Goal: Check status

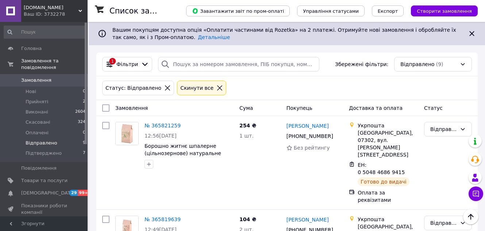
click at [29, 150] on span "Підтверджено" at bounding box center [44, 153] width 36 height 7
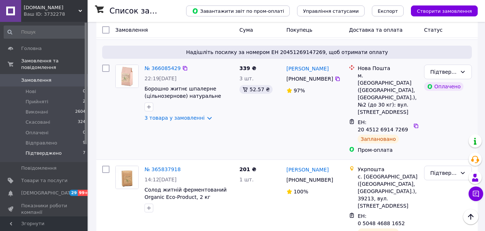
scroll to position [458, 0]
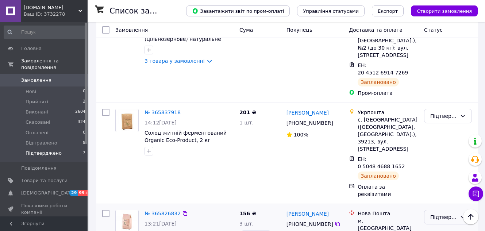
click at [440, 213] on div "Підтверджено" at bounding box center [443, 217] width 27 height 8
click at [433, 114] on li "Виконано" at bounding box center [447, 114] width 47 height 13
drag, startPoint x: 365, startPoint y: 195, endPoint x: 404, endPoint y: 191, distance: 38.8
copy span "0 5048 4686 7404"
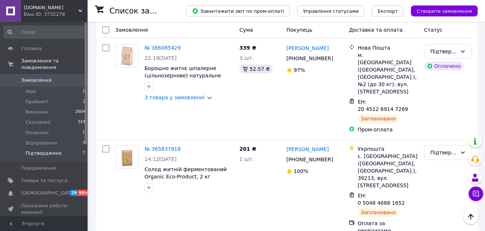
scroll to position [385, 0]
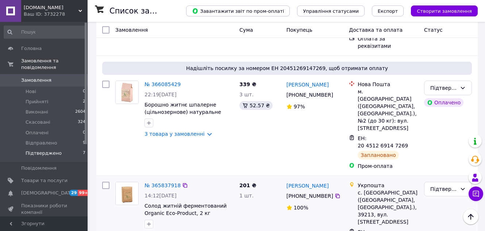
drag, startPoint x: 366, startPoint y: 116, endPoint x: 407, endPoint y: 116, distance: 40.5
copy div "0 5048 4688 1652"
click at [426, 179] on div "Підтверджено" at bounding box center [448, 226] width 54 height 95
drag, startPoint x: 366, startPoint y: 115, endPoint x: 407, endPoint y: 116, distance: 41.6
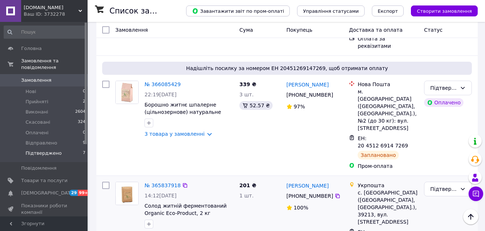
copy div "0 5048 4688 1652"
click at [318, 179] on div "[PERSON_NAME] [PHONE_NUMBER]%" at bounding box center [314, 226] width 63 height 95
copy div "0 5048 4688 1652"
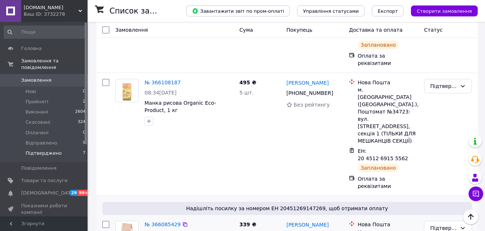
scroll to position [239, 0]
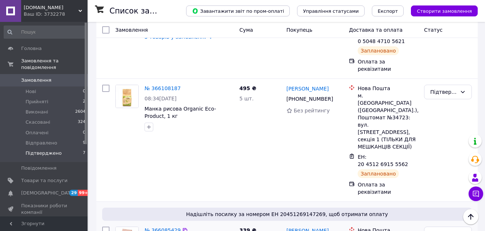
drag, startPoint x: 367, startPoint y: 183, endPoint x: 408, endPoint y: 183, distance: 41.2
copy span "20 4512 6914 7269"
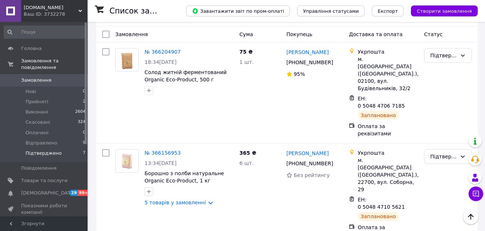
scroll to position [57, 0]
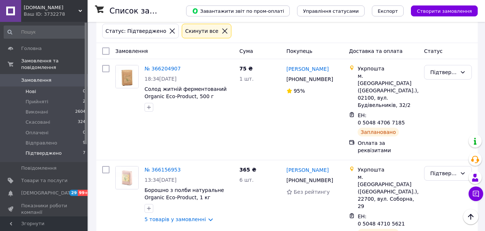
click at [36, 87] on li "Нові 0" at bounding box center [45, 91] width 90 height 10
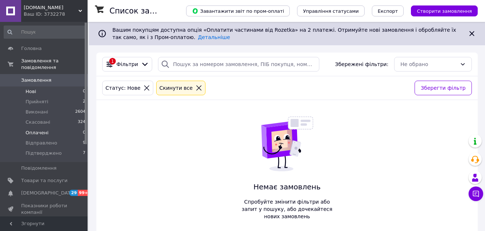
click at [37, 129] on span "Оплачені" at bounding box center [37, 132] width 23 height 7
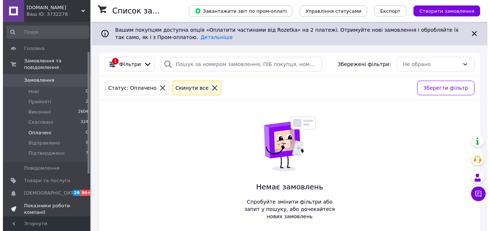
scroll to position [109, 0]
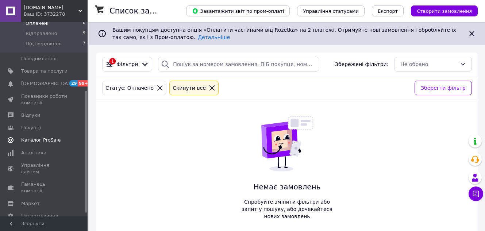
click at [51, 137] on span "Каталог ProSale" at bounding box center [40, 140] width 39 height 7
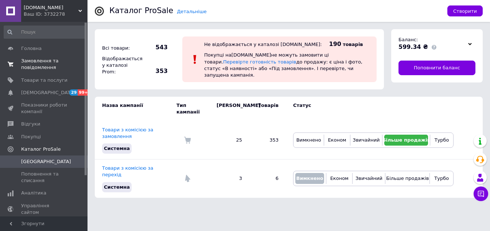
click at [44, 65] on span "Замовлення та повідомлення" at bounding box center [44, 64] width 46 height 13
